Goal: Task Accomplishment & Management: Manage account settings

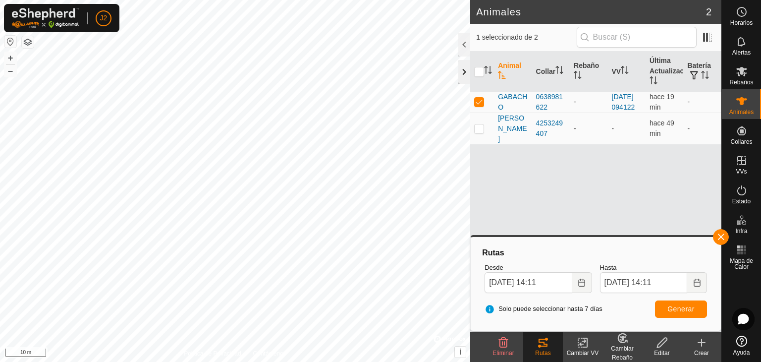
click at [464, 70] on div at bounding box center [464, 72] width 12 height 24
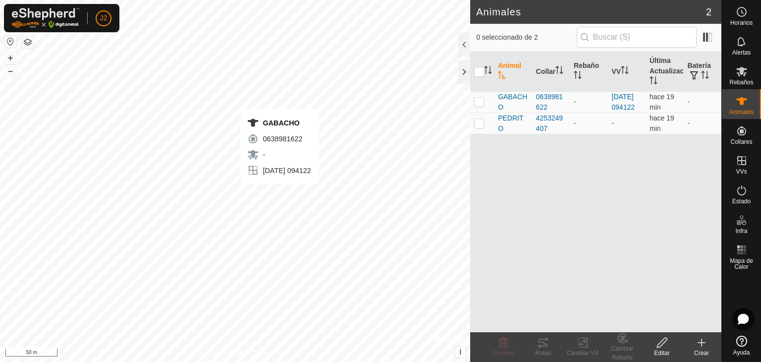
checkbox input "true"
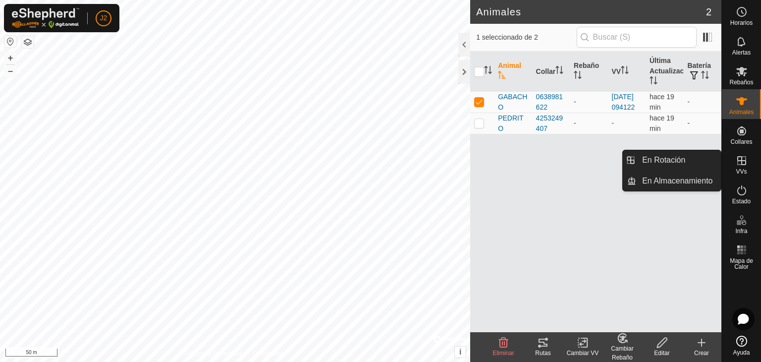
click at [738, 160] on icon at bounding box center [742, 161] width 12 height 12
click at [692, 158] on link "En Rotación" at bounding box center [678, 160] width 85 height 20
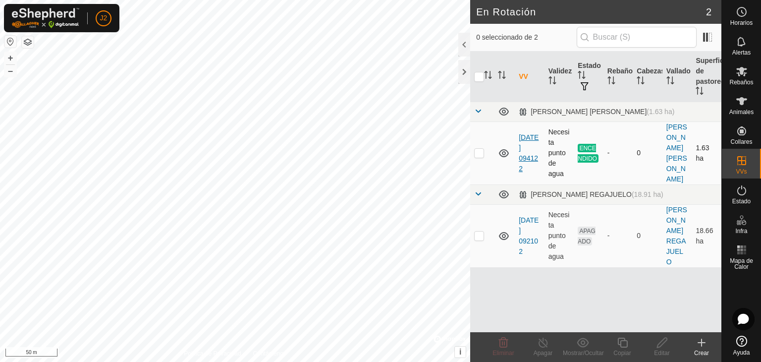
click at [529, 138] on link "[DATE] 094122" at bounding box center [529, 152] width 20 height 39
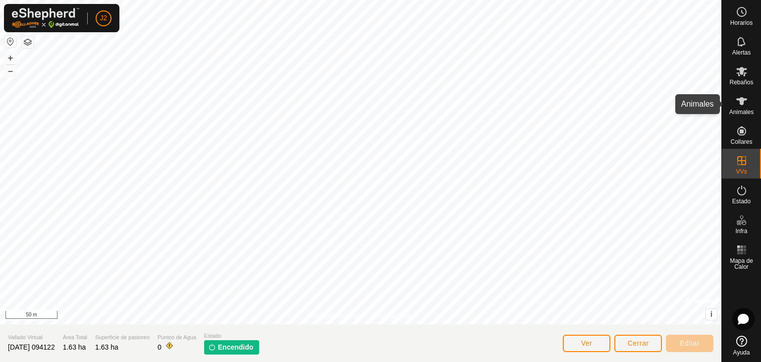
click at [748, 109] on span "Animales" at bounding box center [742, 112] width 24 height 6
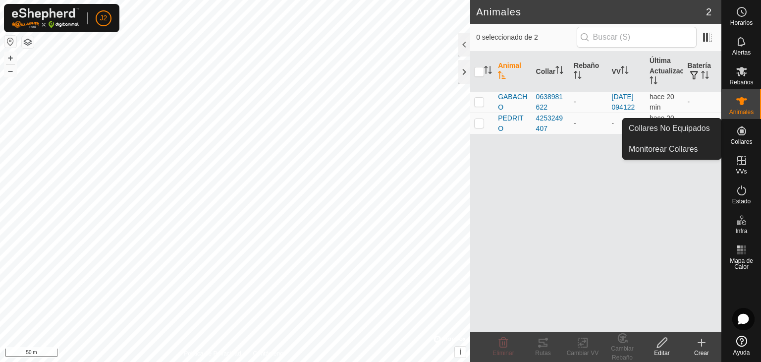
click at [737, 125] on icon at bounding box center [742, 131] width 12 height 12
click at [704, 145] on link "Monitorear Collares" at bounding box center [672, 149] width 98 height 20
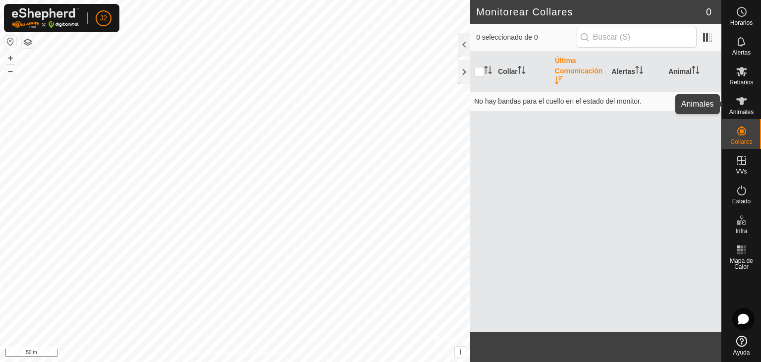
click at [745, 108] on es-animals-svg-icon at bounding box center [742, 101] width 18 height 16
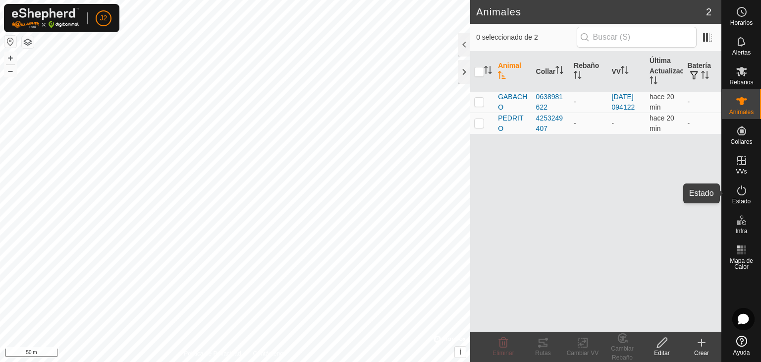
click at [748, 193] on es-activation-svg-icon at bounding box center [742, 190] width 18 height 16
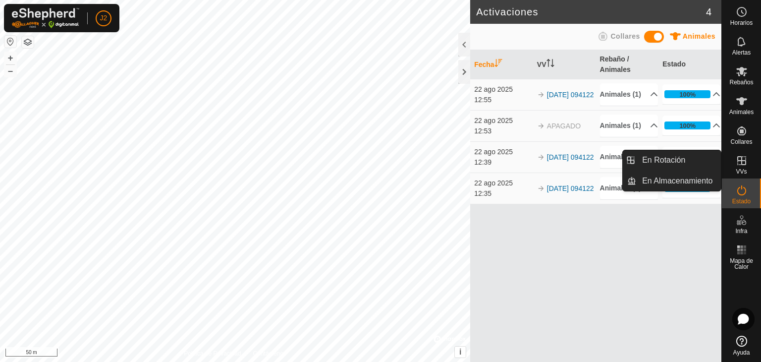
click at [744, 165] on icon at bounding box center [742, 161] width 12 height 12
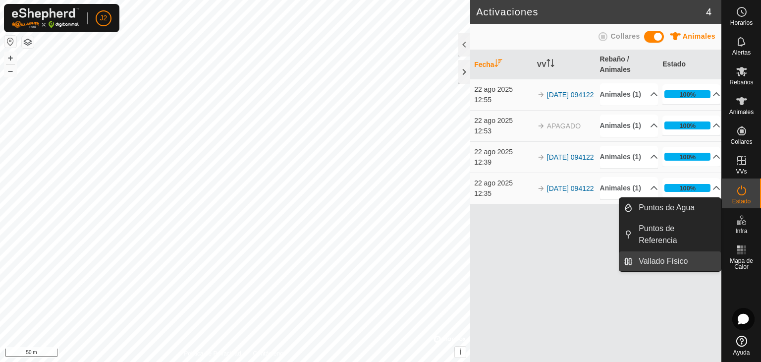
click at [681, 251] on link "Vallado Físico" at bounding box center [677, 261] width 88 height 20
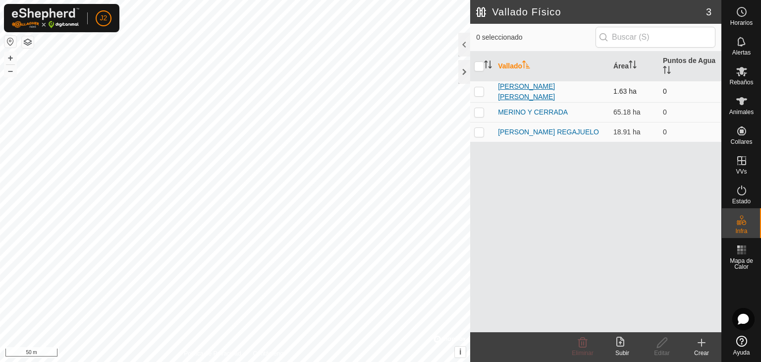
click at [526, 90] on link "[PERSON_NAME] [PERSON_NAME]" at bounding box center [526, 91] width 57 height 18
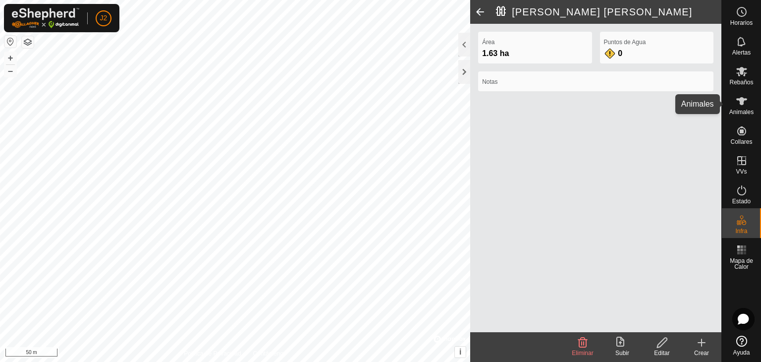
click at [745, 103] on icon at bounding box center [742, 101] width 12 height 12
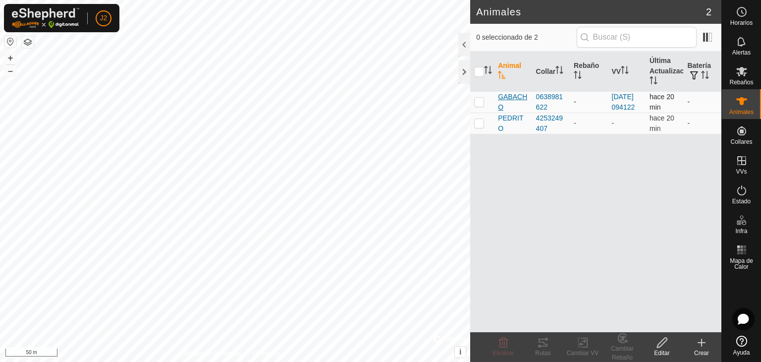
click at [514, 101] on span "GABACHO" at bounding box center [513, 102] width 30 height 21
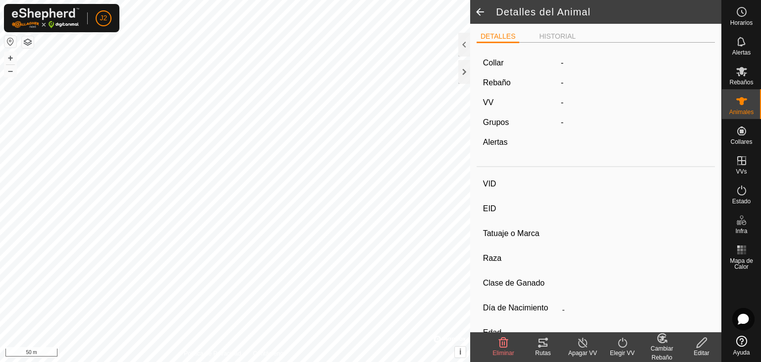
type input "GABACHO"
type input "-"
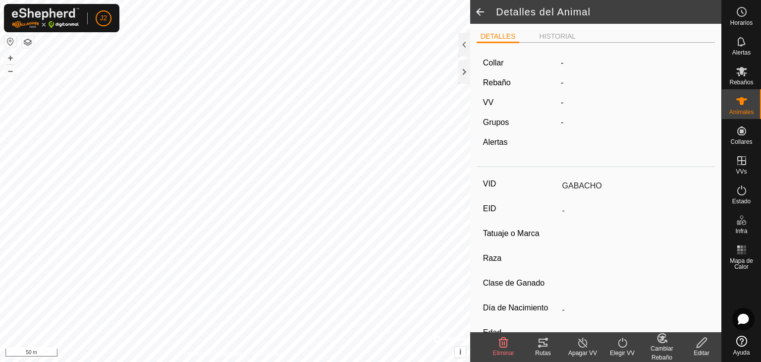
type input "0 kg"
type input "-"
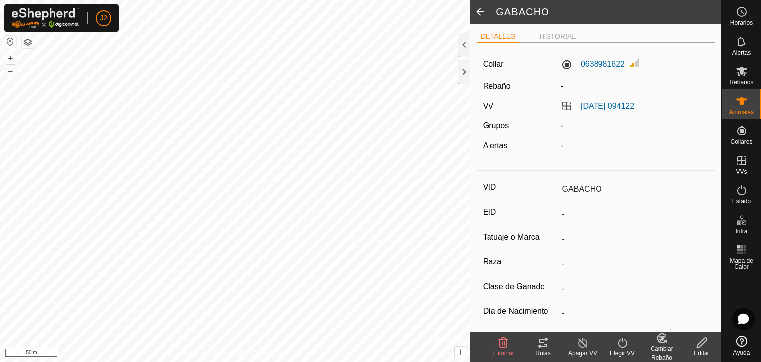
click at [549, 338] on tracks-svg-icon at bounding box center [543, 343] width 40 height 12
